Goal: Task Accomplishment & Management: Complete application form

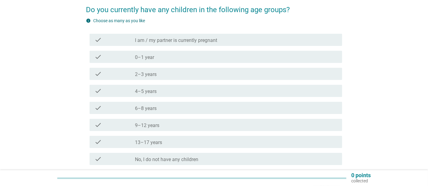
scroll to position [51, 0]
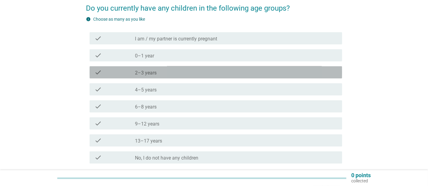
click at [197, 76] on div "check_box_outline_blank 2–3 years" at bounding box center [236, 72] width 202 height 7
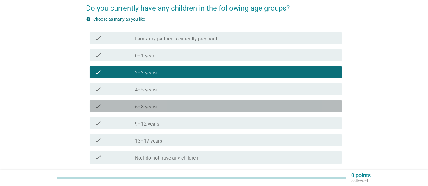
click at [206, 105] on div "check_box_outline_blank 6–8 years" at bounding box center [236, 106] width 202 height 7
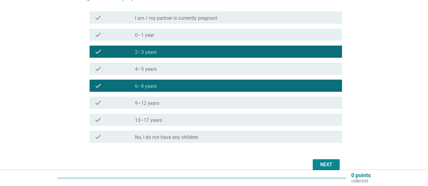
scroll to position [101, 0]
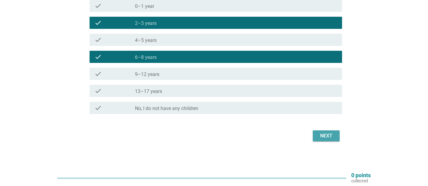
click at [328, 135] on div "Next" at bounding box center [326, 136] width 17 height 7
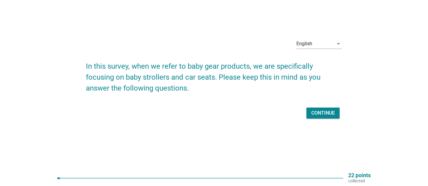
scroll to position [0, 0]
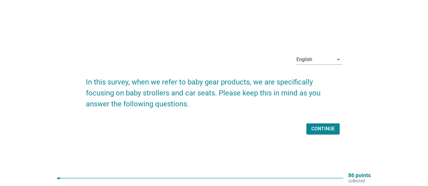
click at [324, 126] on div "Continue" at bounding box center [322, 129] width 23 height 7
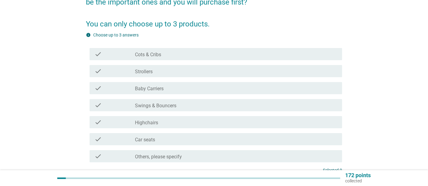
scroll to position [80, 0]
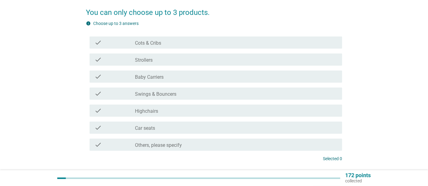
click at [177, 58] on div "check_box_outline_blank Strollers" at bounding box center [236, 59] width 202 height 7
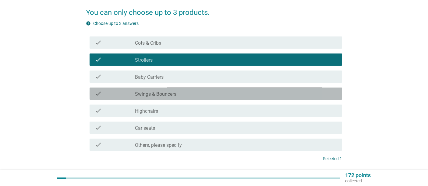
click at [186, 95] on div "check_box_outline_blank Swings & Bouncers" at bounding box center [236, 93] width 202 height 7
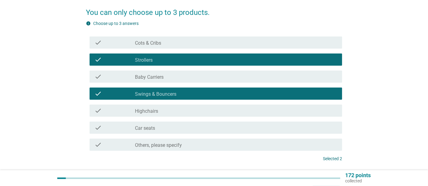
click at [194, 133] on div "check check_box_outline_blank Car seats" at bounding box center [216, 128] width 253 height 12
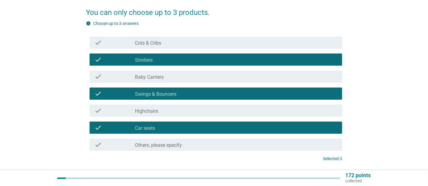
scroll to position [126, 0]
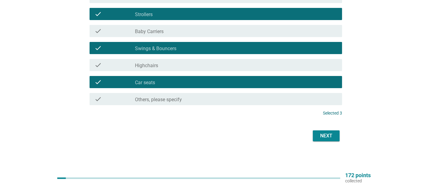
click at [324, 135] on div "Next" at bounding box center [326, 136] width 17 height 7
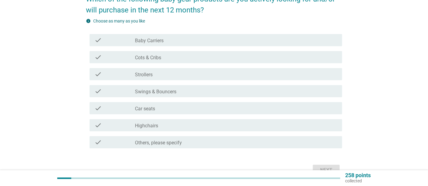
scroll to position [61, 0]
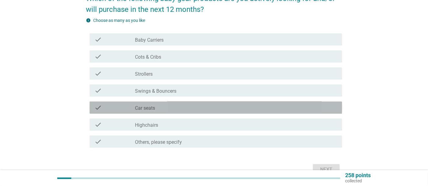
click at [204, 108] on div "check_box_outline_blank Car seats" at bounding box center [236, 107] width 202 height 7
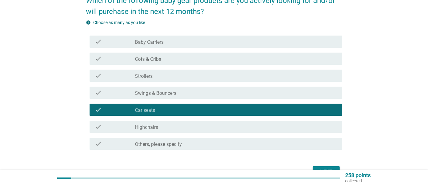
scroll to position [95, 0]
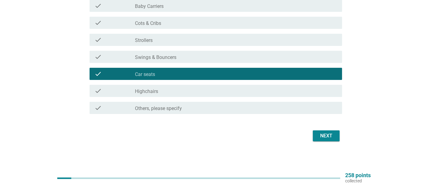
click at [314, 136] on button "Next" at bounding box center [326, 136] width 27 height 11
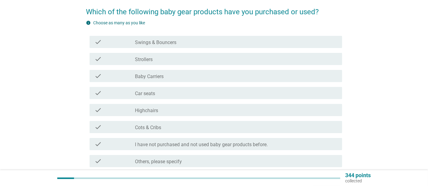
scroll to position [52, 0]
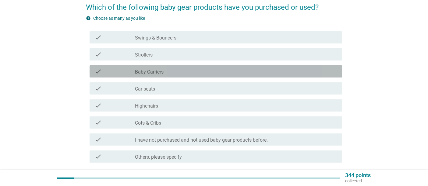
click at [248, 73] on div "check_box_outline_blank Baby Carriers" at bounding box center [236, 71] width 202 height 7
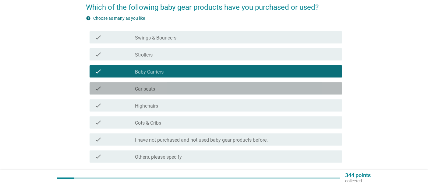
click at [251, 90] on div "check_box_outline_blank Car seats" at bounding box center [236, 88] width 202 height 7
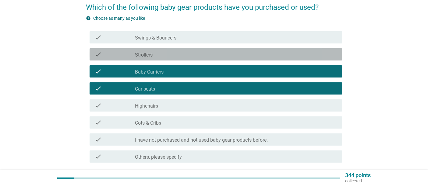
click at [256, 55] on div "check_box_outline_blank Strollers" at bounding box center [236, 54] width 202 height 7
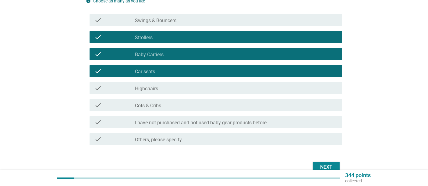
scroll to position [79, 0]
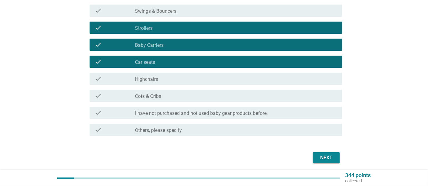
drag, startPoint x: 264, startPoint y: 4, endPoint x: 265, endPoint y: 7, distance: 3.6
click at [264, 4] on div "check check_box_outline_blank Swings & Bouncers" at bounding box center [214, 10] width 256 height 17
click at [267, 10] on div "check_box_outline_blank Swings & Bouncers" at bounding box center [236, 10] width 202 height 7
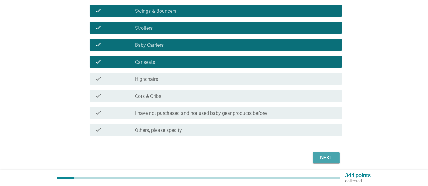
click at [329, 156] on div "Next" at bounding box center [326, 157] width 17 height 7
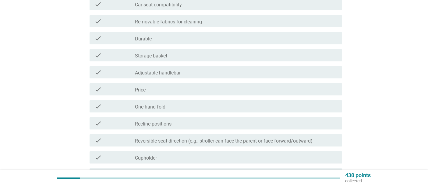
scroll to position [85, 0]
click at [158, 87] on div "check_box_outline_blank Price" at bounding box center [236, 90] width 202 height 7
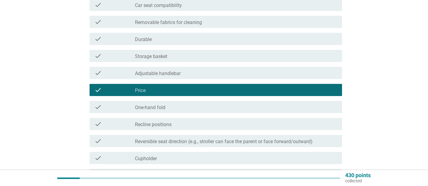
click at [191, 71] on div "check_box_outline_blank Adjustable handlebar" at bounding box center [236, 72] width 202 height 7
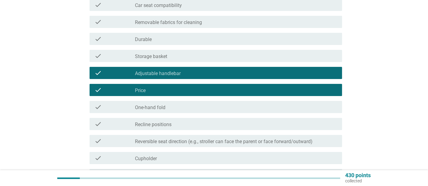
click at [200, 37] on div "check_box_outline_blank Durable" at bounding box center [236, 38] width 202 height 7
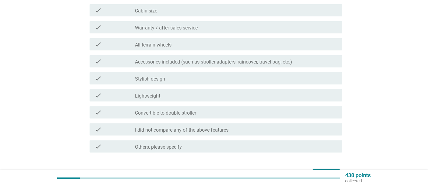
scroll to position [278, 0]
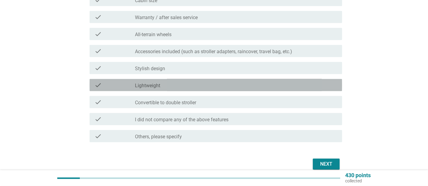
click at [252, 86] on div "check_box_outline_blank Lightweight" at bounding box center [236, 85] width 202 height 7
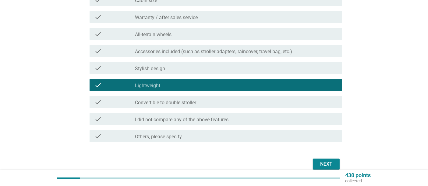
click at [317, 161] on button "Next" at bounding box center [326, 164] width 27 height 11
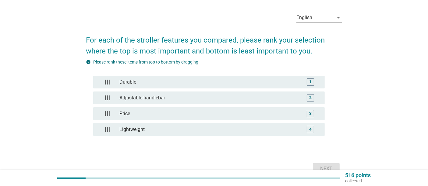
scroll to position [32, 0]
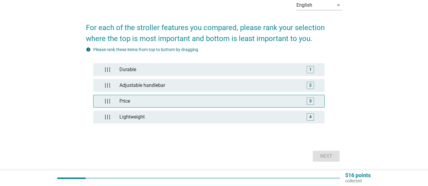
click at [295, 101] on div "Price" at bounding box center [209, 101] width 184 height 12
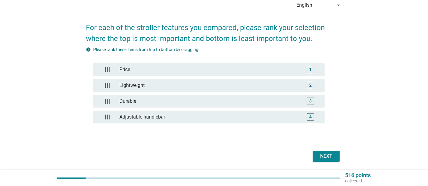
click at [321, 157] on div "Next" at bounding box center [326, 156] width 17 height 7
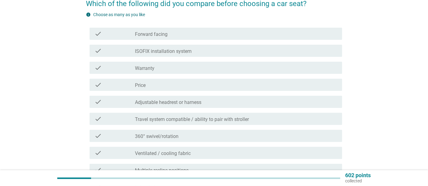
scroll to position [55, 0]
click at [257, 86] on div "check_box_outline_blank Price" at bounding box center [236, 85] width 202 height 7
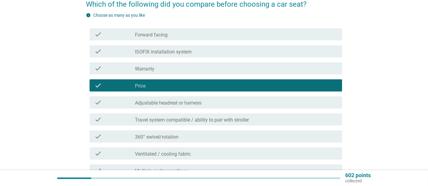
click at [260, 68] on div "check_box_outline_blank Warranty" at bounding box center [236, 68] width 202 height 7
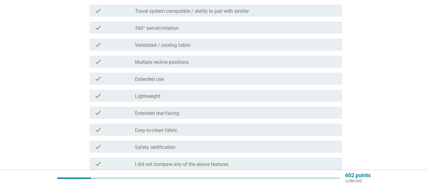
scroll to position [167, 0]
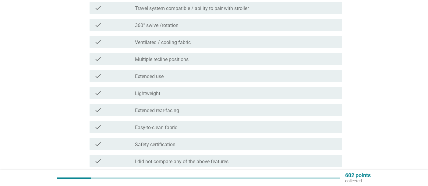
click at [257, 89] on div "check check_box_outline_blank Lightweight" at bounding box center [216, 93] width 253 height 12
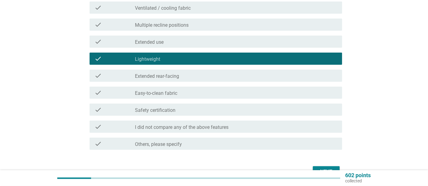
scroll to position [238, 0]
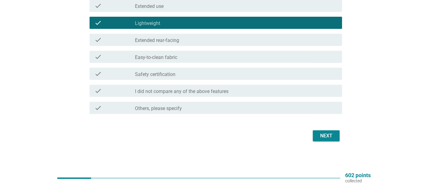
click at [331, 133] on div "Next" at bounding box center [326, 136] width 17 height 7
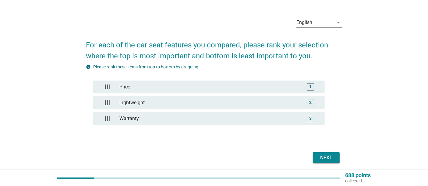
scroll to position [24, 0]
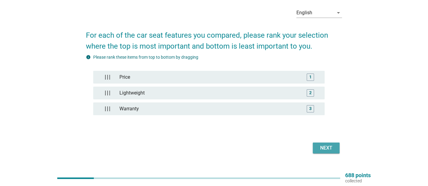
click at [322, 150] on div "Next" at bounding box center [326, 148] width 17 height 7
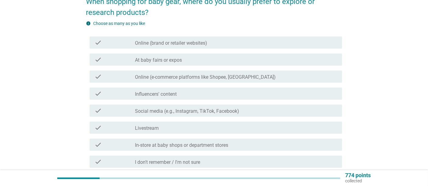
scroll to position [60, 0]
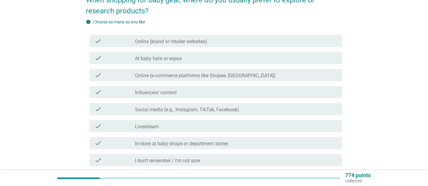
click at [206, 112] on label "Social media (e.g., Instagram, TikTok, Facebook)" at bounding box center [187, 110] width 104 height 6
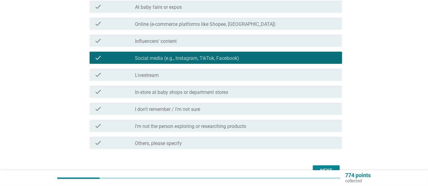
scroll to position [112, 0]
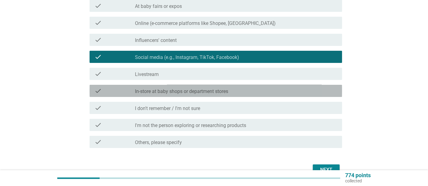
click at [264, 94] on div "check_box_outline_blank In-store at baby shops or department stores" at bounding box center [236, 90] width 202 height 7
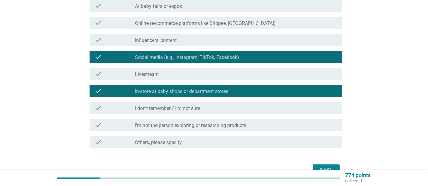
scroll to position [146, 0]
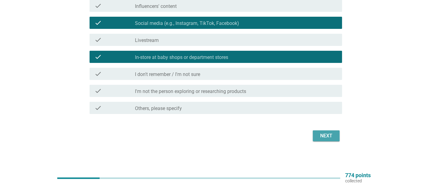
click at [329, 136] on div "Next" at bounding box center [326, 136] width 17 height 7
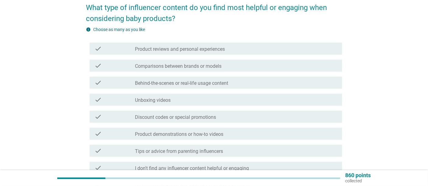
scroll to position [54, 0]
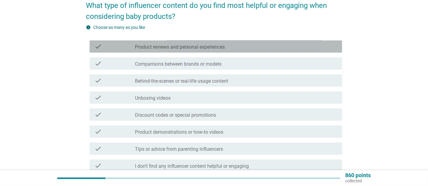
click at [251, 47] on div "check_box_outline_blank Product reviews and personal experiences" at bounding box center [236, 46] width 202 height 7
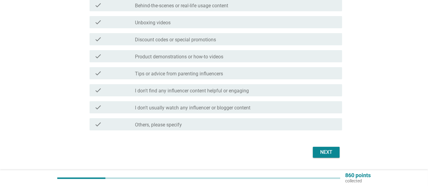
scroll to position [135, 0]
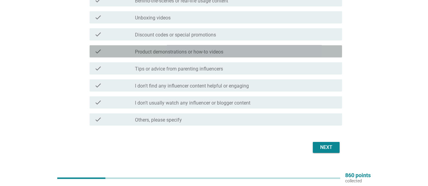
click at [312, 51] on div "check_box_outline_blank Product demonstrations or how-to videos" at bounding box center [236, 51] width 202 height 7
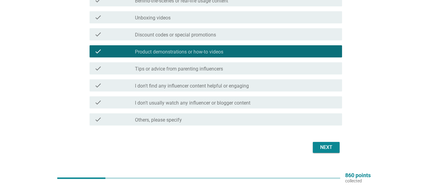
click at [324, 145] on div "Next" at bounding box center [326, 147] width 17 height 7
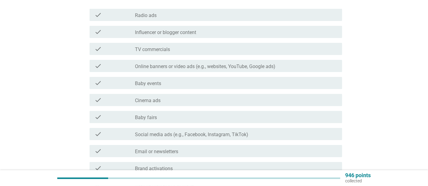
scroll to position [82, 0]
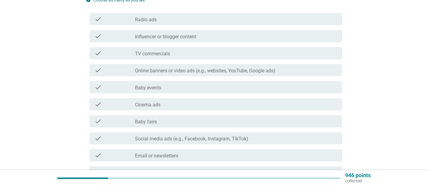
click at [246, 35] on div "check_box_outline_blank Influencer or blogger content" at bounding box center [236, 36] width 202 height 7
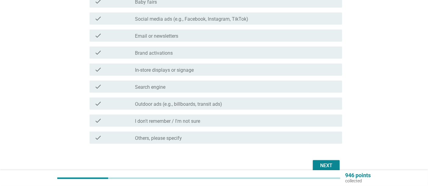
scroll to position [232, 0]
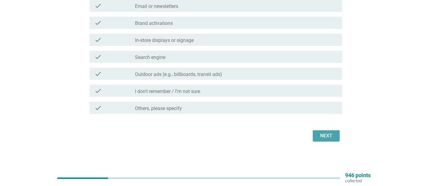
click at [333, 133] on div "Next" at bounding box center [326, 136] width 17 height 7
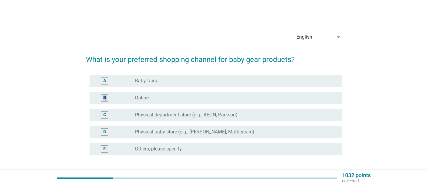
drag, startPoint x: 427, startPoint y: 77, endPoint x: 433, endPoint y: 100, distance: 23.6
click at [428, 100] on html "English Bahasa Melayu 中文（简体） English arrow_drop_down What is your preferred sho…" at bounding box center [214, 109] width 428 height 219
click at [237, 130] on label "Physical baby store (e.g., [PERSON_NAME], Mothercare)" at bounding box center [194, 132] width 119 height 6
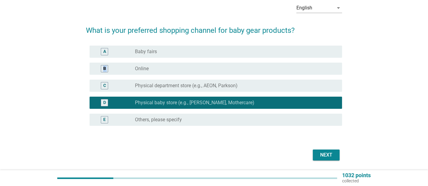
scroll to position [30, 0]
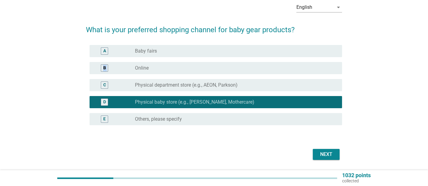
click at [243, 70] on div "radio_button_unchecked Online" at bounding box center [233, 68] width 197 height 6
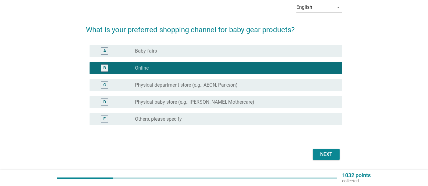
click at [321, 157] on div "Next" at bounding box center [326, 154] width 17 height 7
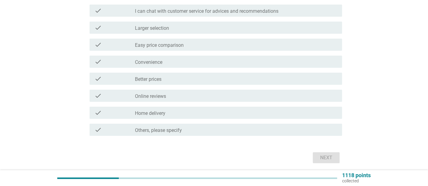
scroll to position [83, 0]
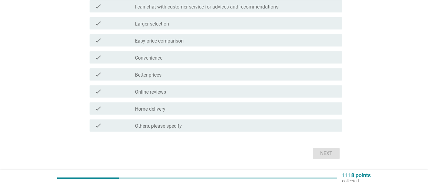
click at [229, 69] on div "check check_box_outline_blank Better prices" at bounding box center [216, 75] width 253 height 12
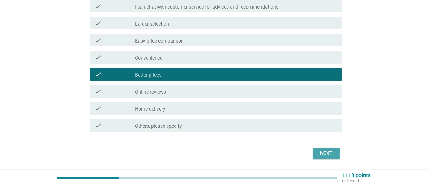
click at [331, 150] on div "Next" at bounding box center [326, 153] width 17 height 7
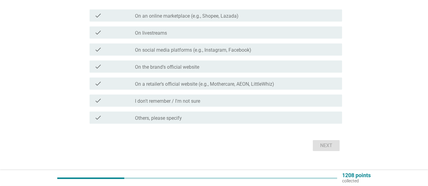
scroll to position [85, 0]
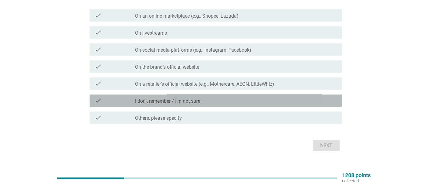
click at [246, 99] on div "check_box_outline_blank I don't remember / I'm not sure" at bounding box center [236, 100] width 202 height 7
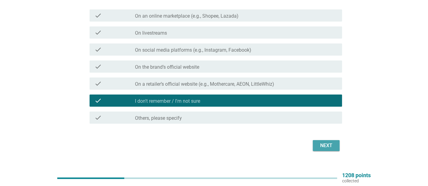
click at [334, 147] on div "Next" at bounding box center [326, 145] width 17 height 7
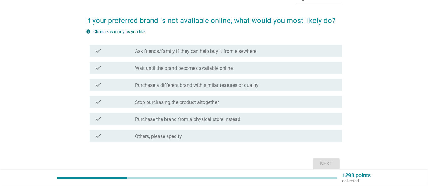
scroll to position [40, 0]
click at [263, 64] on div "check_box_outline_blank Wait until the brand becomes available online" at bounding box center [236, 67] width 202 height 7
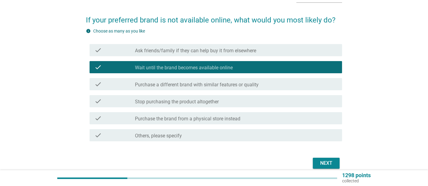
click at [321, 165] on div "Next" at bounding box center [326, 163] width 17 height 7
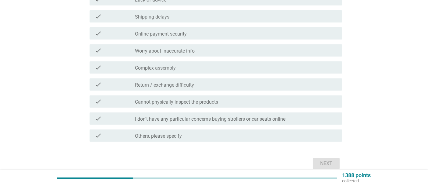
scroll to position [85, 0]
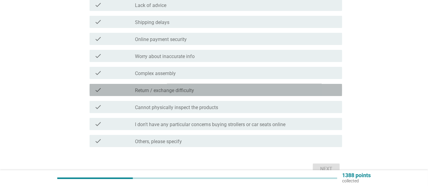
click at [277, 89] on div "check_box_outline_blank Return / exchange difficulty" at bounding box center [236, 90] width 202 height 7
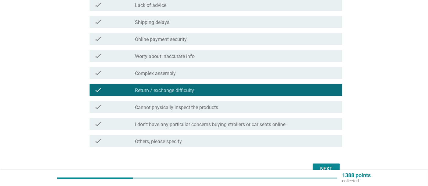
click at [283, 112] on div "check check_box_outline_blank Cannot physically inspect the products" at bounding box center [216, 107] width 253 height 12
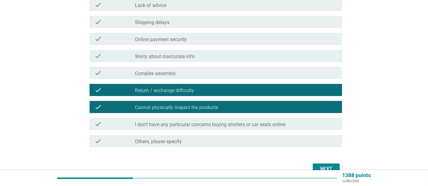
scroll to position [108, 0]
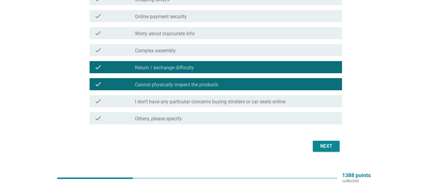
click at [334, 147] on div "Next" at bounding box center [326, 146] width 17 height 7
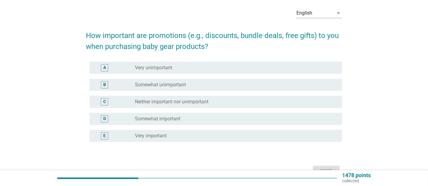
scroll to position [27, 0]
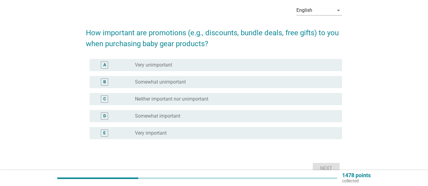
click at [242, 121] on div "D radio_button_unchecked Somewhat important" at bounding box center [216, 116] width 253 height 12
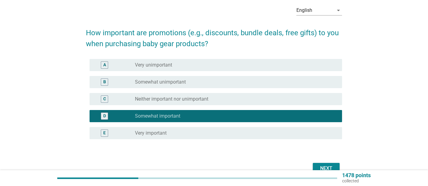
click at [329, 164] on button "Next" at bounding box center [326, 168] width 27 height 11
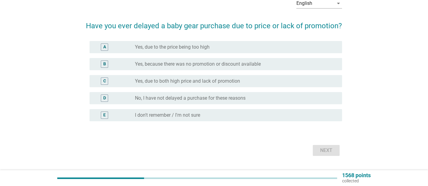
scroll to position [37, 0]
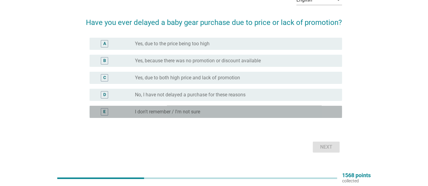
click at [249, 114] on div "radio_button_unchecked I don't remember / I'm not sure" at bounding box center [233, 112] width 197 height 6
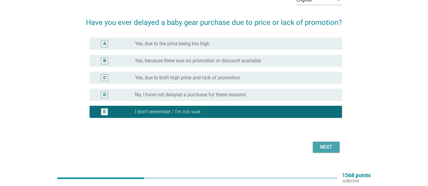
click at [326, 148] on div "Next" at bounding box center [326, 147] width 17 height 7
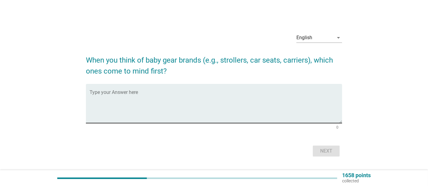
click at [241, 118] on textarea "Type your Answer here" at bounding box center [216, 107] width 253 height 32
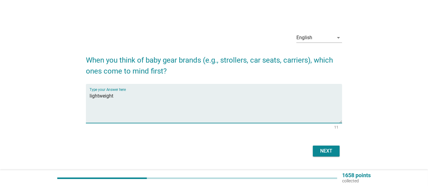
drag, startPoint x: 120, startPoint y: 98, endPoint x: 76, endPoint y: 100, distance: 43.6
click at [76, 100] on div "English arrow_drop_down When you think of baby gear brands (e.g., strollers, ca…" at bounding box center [214, 93] width 399 height 140
type textarea "lightweight"
click at [331, 148] on div "Next" at bounding box center [326, 151] width 17 height 7
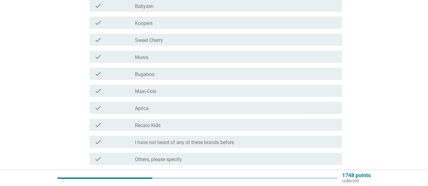
scroll to position [307, 0]
click at [285, 33] on div "check check_box_outline_blank Sweet Cherry" at bounding box center [216, 39] width 253 height 12
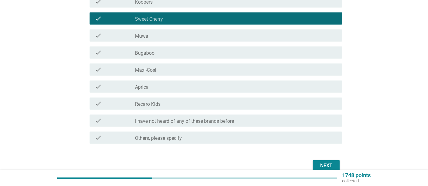
scroll to position [357, 0]
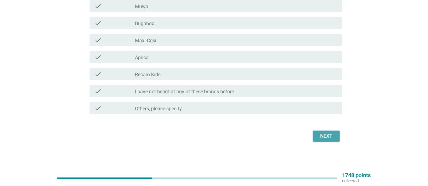
click at [330, 140] on div "Next" at bounding box center [326, 136] width 17 height 7
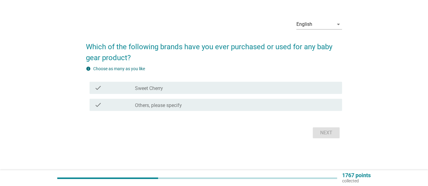
scroll to position [0, 0]
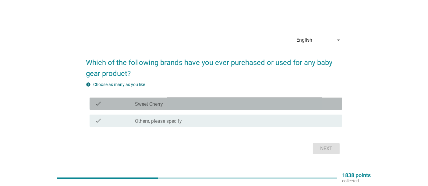
drag, startPoint x: 181, startPoint y: 107, endPoint x: 243, endPoint y: 123, distance: 63.6
click at [182, 107] on div "check_box_outline_blank Sweet Cherry" at bounding box center [236, 103] width 202 height 7
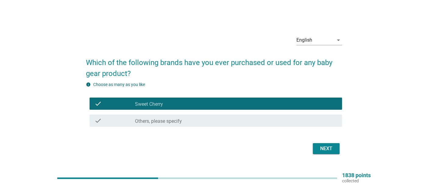
click at [321, 149] on div "Next" at bounding box center [326, 148] width 17 height 7
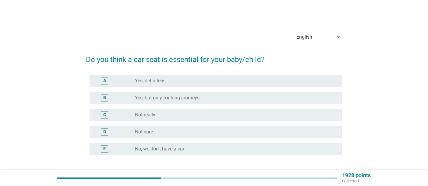
click at [298, 79] on div "radio_button_unchecked Yes, definitely" at bounding box center [233, 81] width 197 height 6
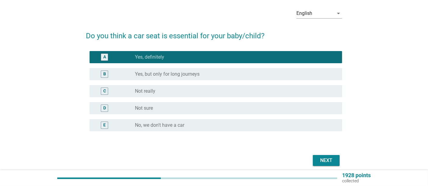
scroll to position [48, 0]
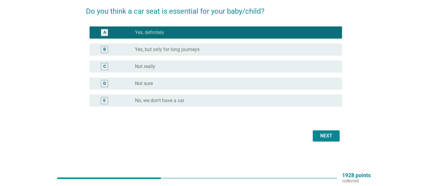
click at [338, 138] on button "Next" at bounding box center [326, 136] width 27 height 11
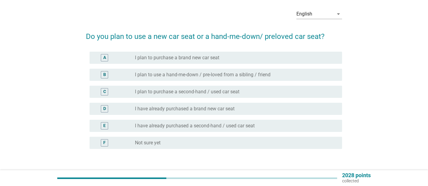
scroll to position [24, 0]
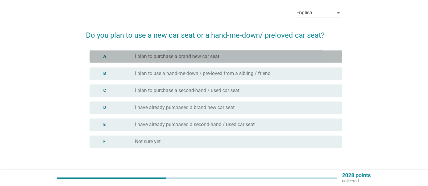
click at [320, 57] on div "radio_button_unchecked I plan to purchase a brand new car seat" at bounding box center [233, 57] width 197 height 6
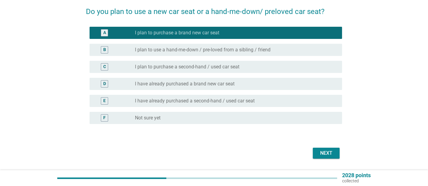
scroll to position [51, 0]
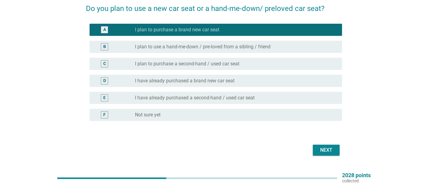
click at [333, 147] on div "Next" at bounding box center [326, 150] width 17 height 7
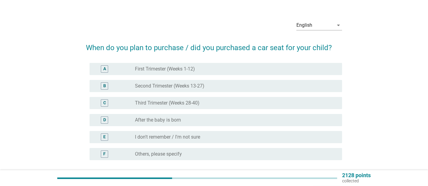
scroll to position [12, 0]
click at [253, 131] on div "E radio_button_unchecked I don't remember / I'm not sure" at bounding box center [216, 137] width 253 height 12
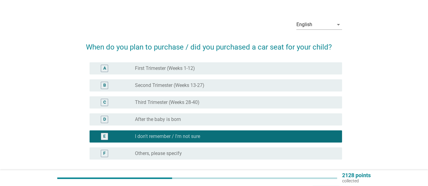
scroll to position [65, 0]
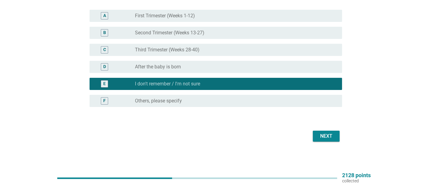
click at [319, 136] on div "Next" at bounding box center [326, 136] width 17 height 7
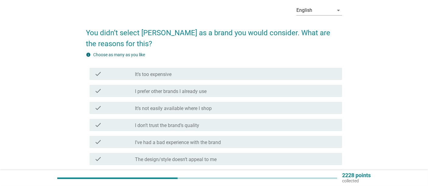
scroll to position [37, 0]
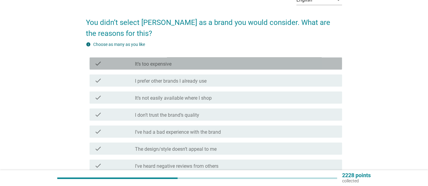
click at [238, 66] on div "check_box_outline_blank It’s too expensive" at bounding box center [236, 63] width 202 height 7
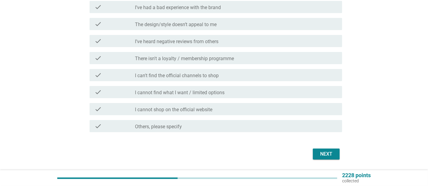
scroll to position [166, 0]
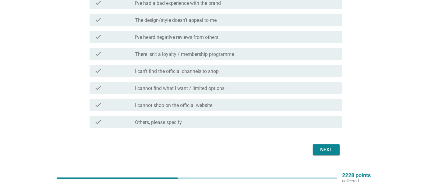
click at [315, 147] on button "Next" at bounding box center [326, 150] width 27 height 11
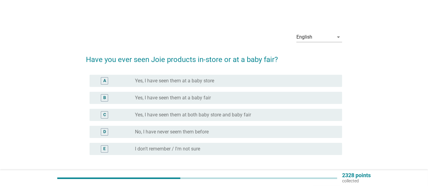
click at [259, 114] on div "radio_button_unchecked Yes, I have seen them at both baby store and baby fair" at bounding box center [233, 115] width 197 height 6
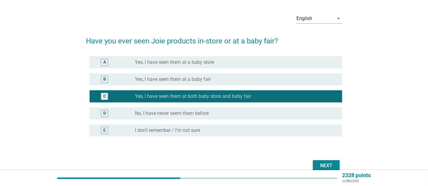
scroll to position [48, 0]
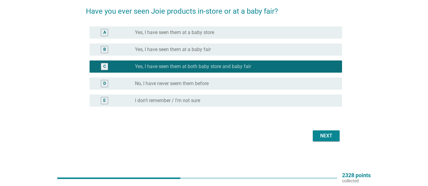
click at [329, 136] on div "Next" at bounding box center [326, 136] width 17 height 7
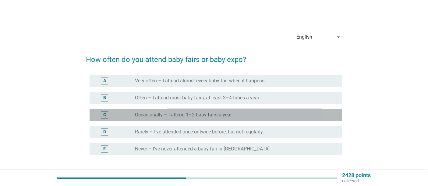
click at [185, 112] on div "radio_button_unchecked Occasionally – I attend 1–2 baby fairs a year" at bounding box center [236, 115] width 202 height 7
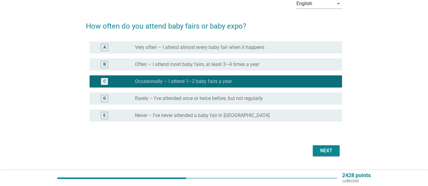
scroll to position [36, 0]
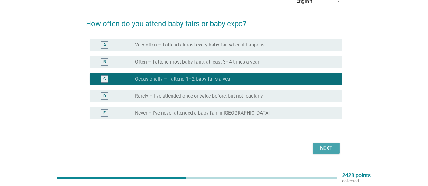
click at [330, 149] on div "Next" at bounding box center [326, 148] width 17 height 7
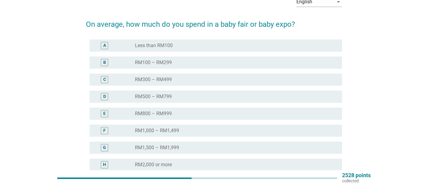
scroll to position [35, 0]
click at [211, 60] on div "radio_button_unchecked RM100 – RM299" at bounding box center [236, 63] width 202 height 7
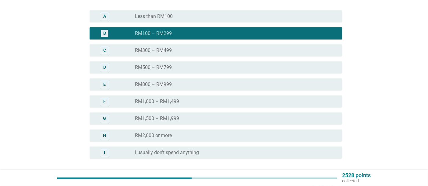
scroll to position [103, 0]
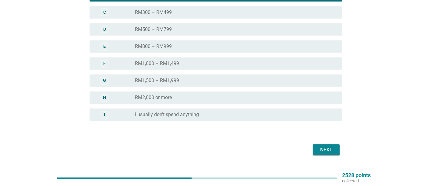
click at [322, 147] on div "Next" at bounding box center [326, 150] width 17 height 7
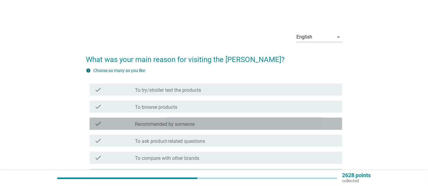
click at [213, 123] on div "check_box_outline_blank Recommended by someone" at bounding box center [236, 123] width 202 height 7
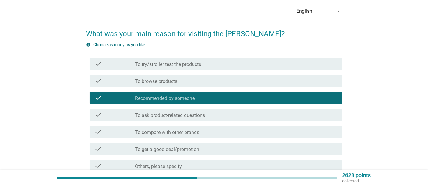
scroll to position [84, 0]
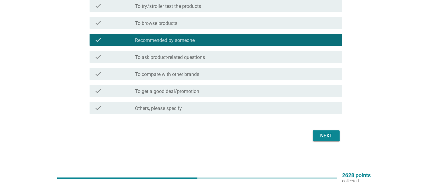
click at [243, 59] on div "check_box_outline_blank To ask product-related questions" at bounding box center [236, 56] width 202 height 7
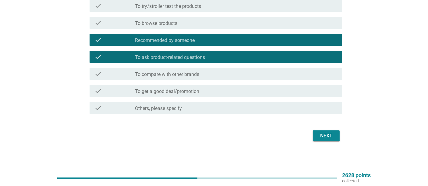
click at [319, 136] on div "Next" at bounding box center [326, 136] width 17 height 7
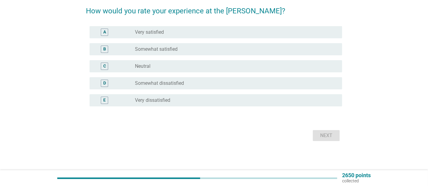
scroll to position [0, 0]
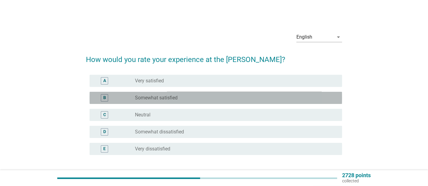
click at [237, 97] on div "radio_button_unchecked Somewhat satisfied" at bounding box center [233, 98] width 197 height 6
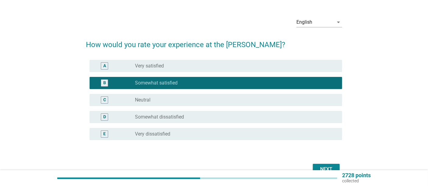
scroll to position [47, 0]
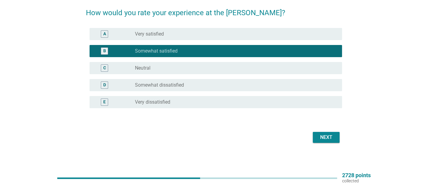
click at [328, 139] on div "Next" at bounding box center [326, 137] width 17 height 7
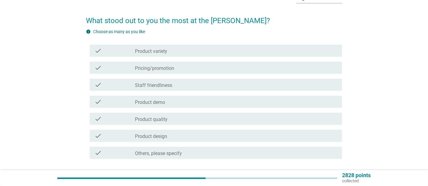
scroll to position [40, 0]
click at [234, 61] on div "check check_box_outline_blank Pricing/promotion" at bounding box center [216, 67] width 253 height 12
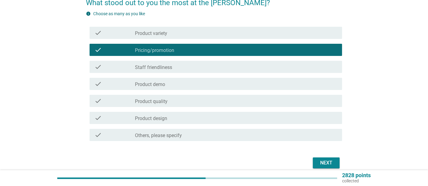
scroll to position [74, 0]
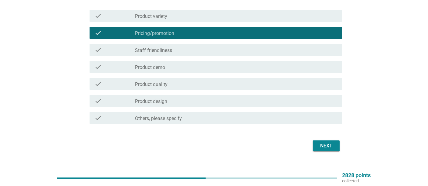
click at [239, 86] on div "check_box_outline_blank Product quality" at bounding box center [236, 83] width 202 height 7
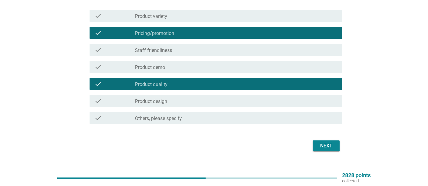
click at [330, 150] on button "Next" at bounding box center [326, 146] width 27 height 11
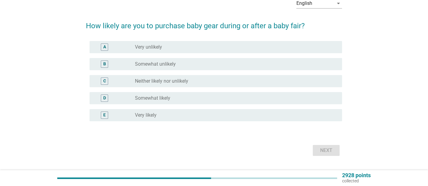
scroll to position [35, 0]
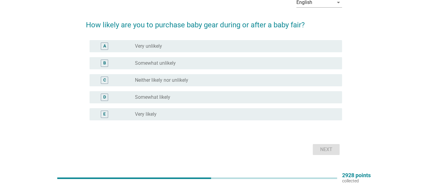
click at [233, 95] on div "radio_button_unchecked Somewhat likely" at bounding box center [233, 97] width 197 height 6
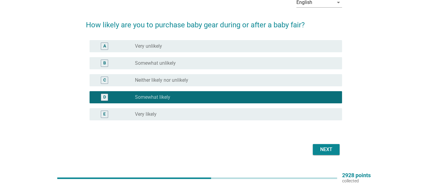
click at [318, 151] on div "Next" at bounding box center [326, 149] width 17 height 7
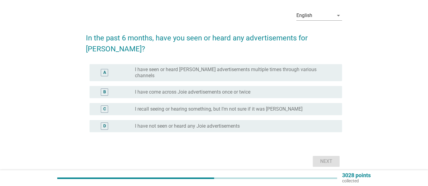
scroll to position [26, 0]
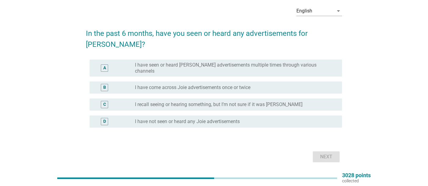
click at [210, 119] on label "I have not seen or heard any Joie advertisements" at bounding box center [187, 122] width 105 height 6
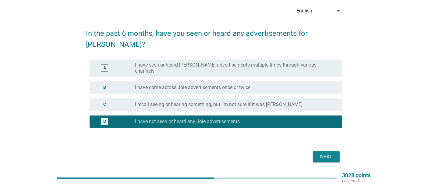
click at [328, 154] on div "Next" at bounding box center [326, 157] width 17 height 7
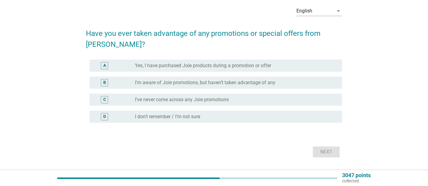
scroll to position [0, 0]
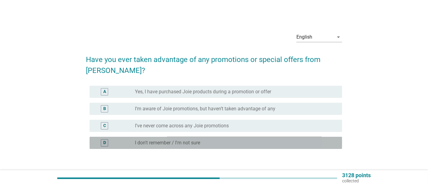
click at [305, 137] on div "D radio_button_unchecked I don't remember / I'm not sure" at bounding box center [216, 143] width 253 height 12
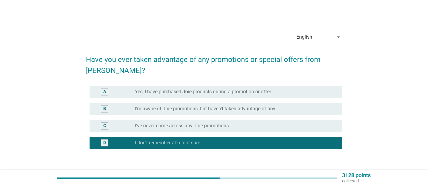
click at [337, 173] on button "Next" at bounding box center [326, 178] width 27 height 11
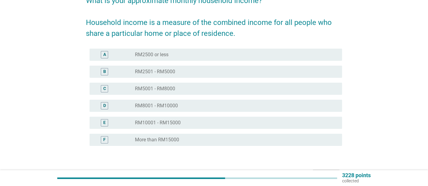
scroll to position [60, 0]
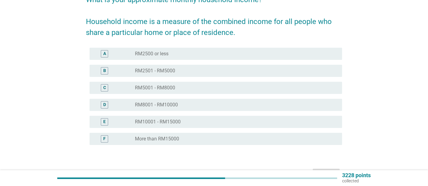
click at [222, 70] on div "radio_button_unchecked RM2501 - RM5000" at bounding box center [233, 71] width 197 height 6
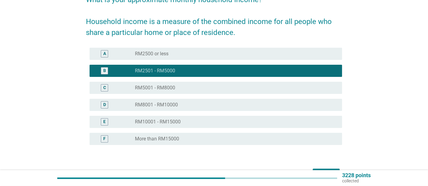
scroll to position [98, 0]
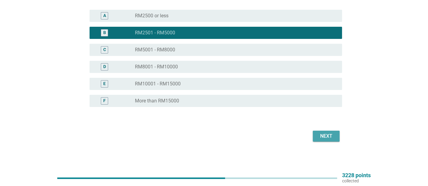
click at [336, 134] on button "Next" at bounding box center [326, 136] width 27 height 11
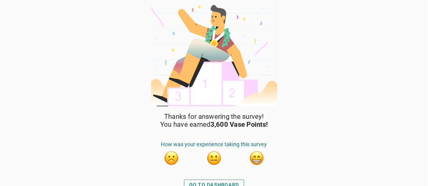
click at [210, 182] on div "GO TO DASHBOARD" at bounding box center [214, 185] width 50 height 7
